Goal: Book appointment/travel/reservation

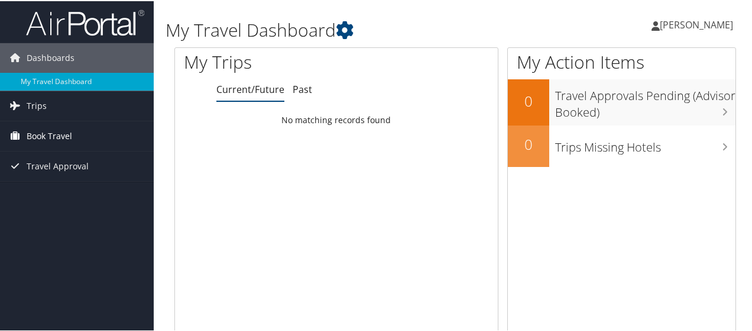
click at [62, 133] on span "Book Travel" at bounding box center [50, 135] width 46 height 30
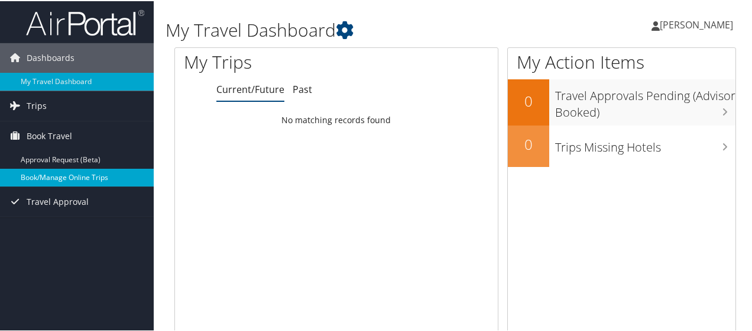
click at [57, 182] on link "Book/Manage Online Trips" at bounding box center [77, 176] width 154 height 18
click at [76, 177] on link "Book/Manage Online Trips" at bounding box center [77, 176] width 154 height 18
